Goal: Use online tool/utility: Use online tool/utility

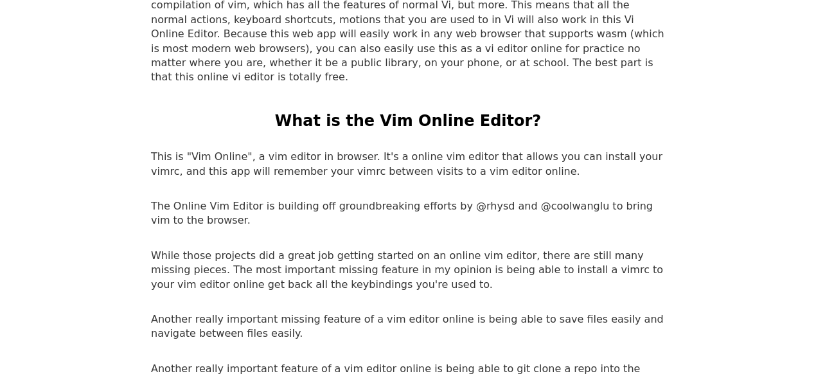
scroll to position [1659, 0]
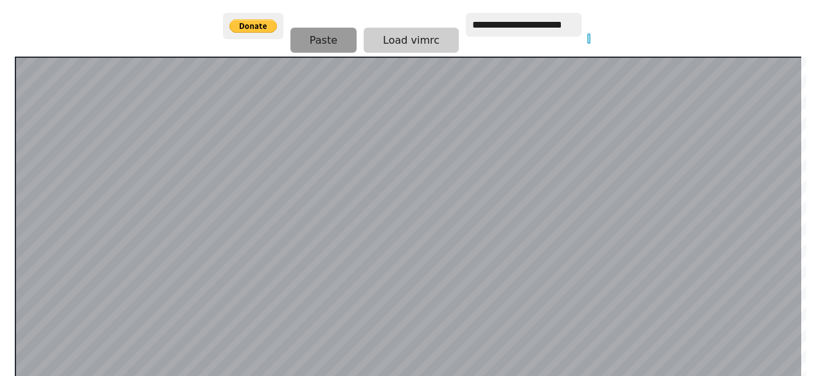
scroll to position [220, 0]
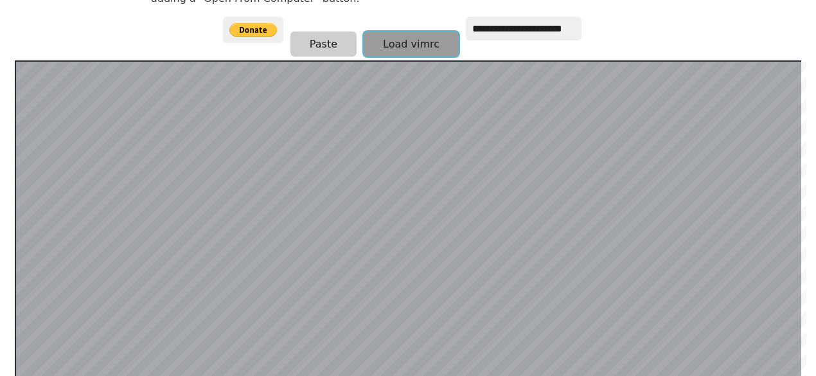
click at [398, 31] on button "Load vimrc" at bounding box center [411, 43] width 95 height 25
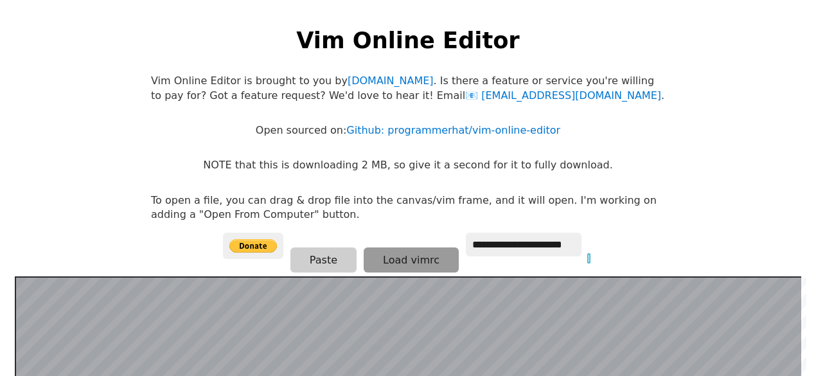
scroll to position [0, 0]
